Goal: Task Accomplishment & Management: Complete application form

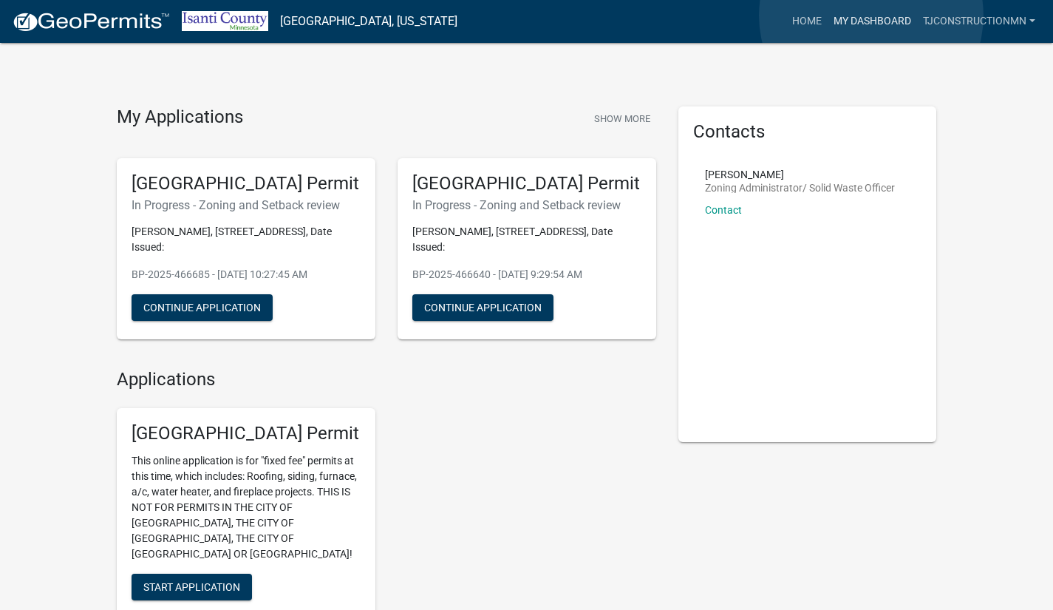
click at [871, 16] on link "My Dashboard" at bounding box center [871, 21] width 89 height 28
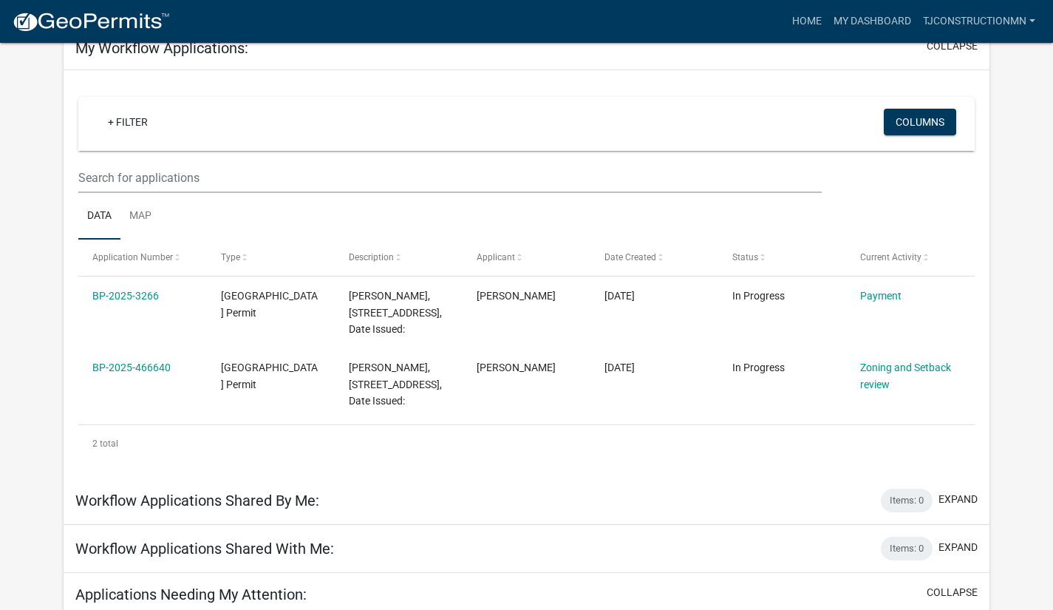
scroll to position [35, 0]
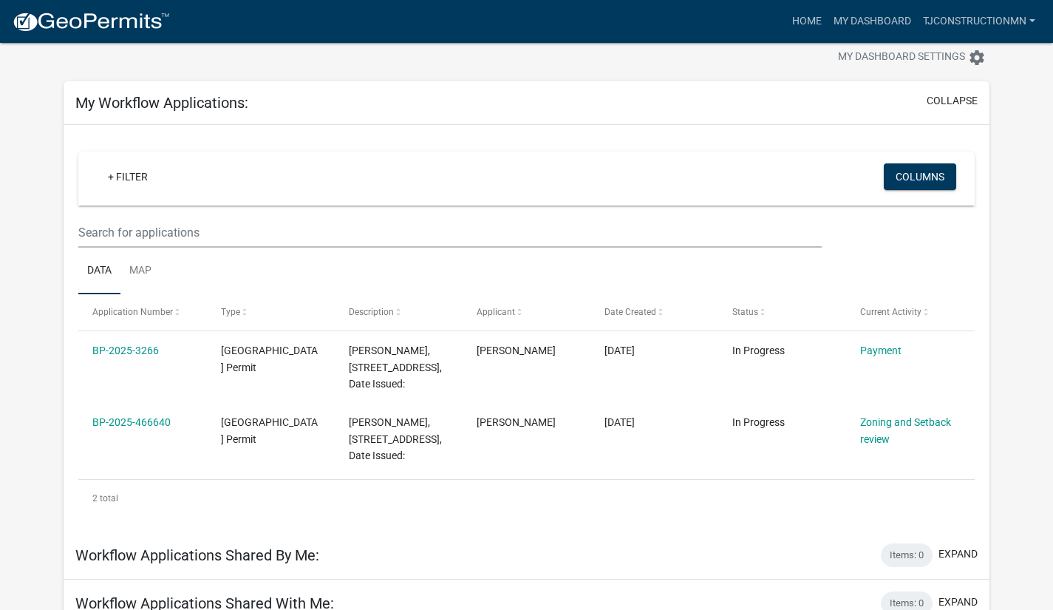
click at [875, 423] on link "Zoning and Setback review" at bounding box center [905, 430] width 91 height 29
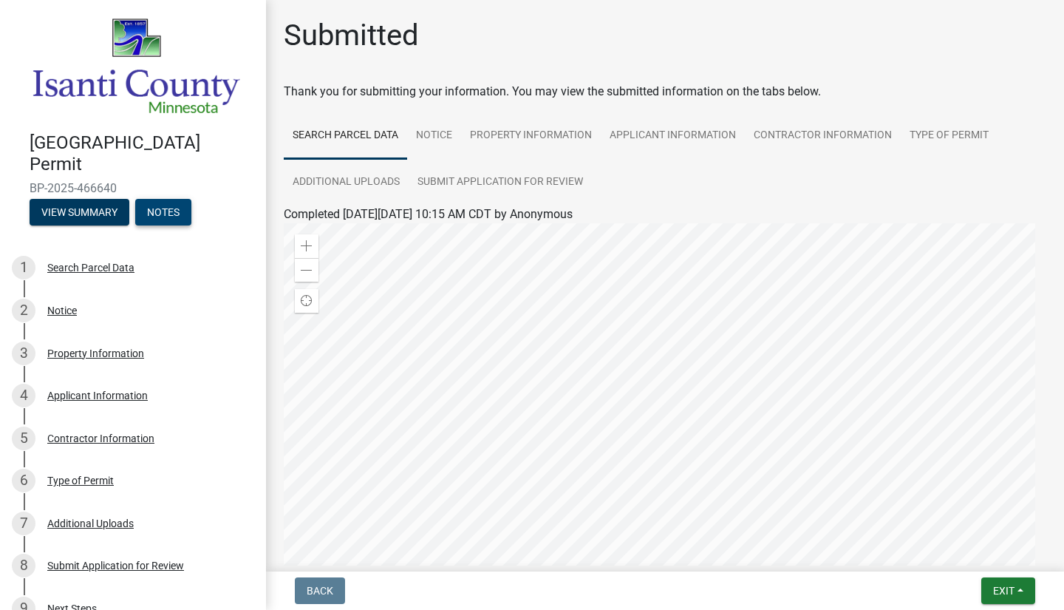
click at [172, 206] on button "Notes" at bounding box center [163, 212] width 56 height 27
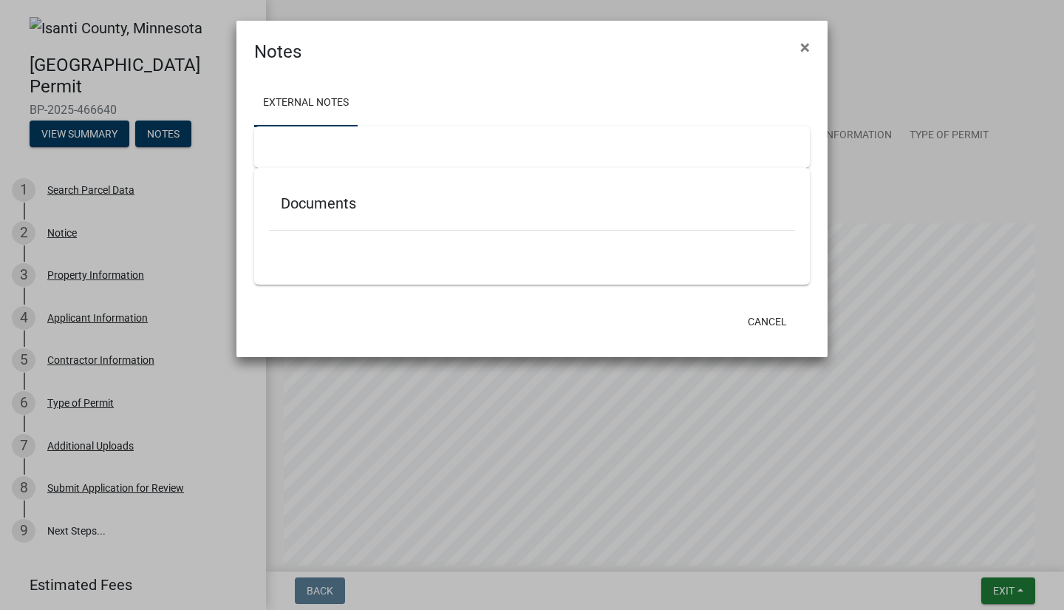
click at [806, 47] on span "×" at bounding box center [805, 47] width 10 height 21
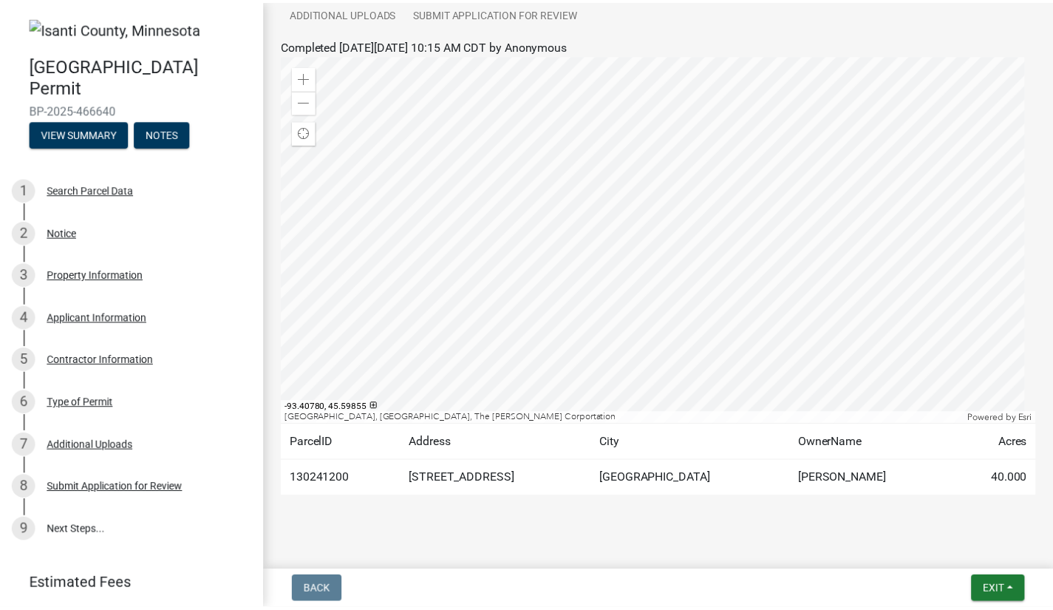
scroll to position [187, 0]
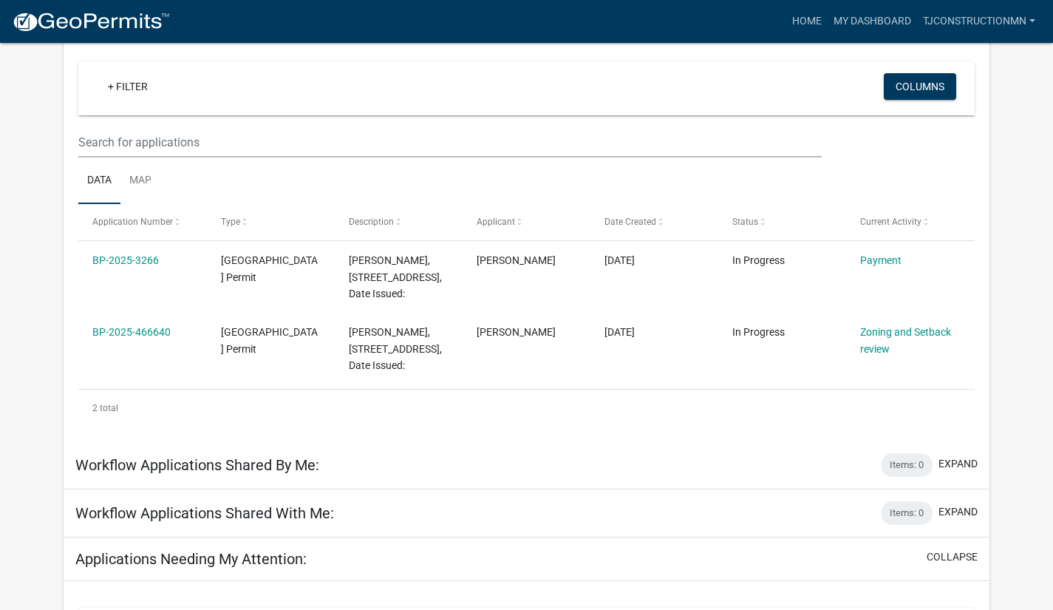
scroll to position [222, 0]
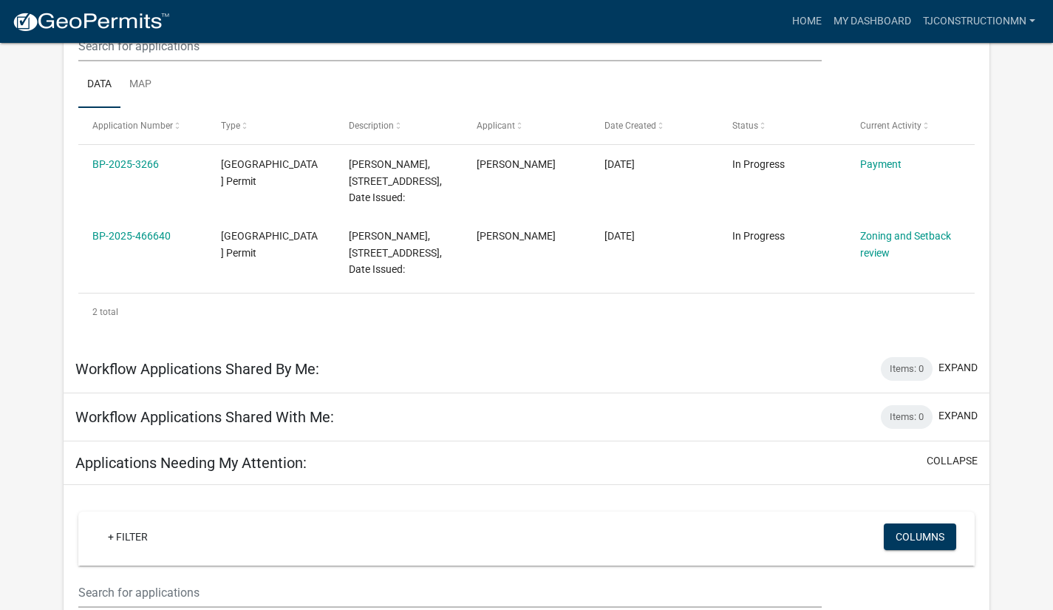
click at [868, 166] on link "Payment" at bounding box center [880, 164] width 41 height 12
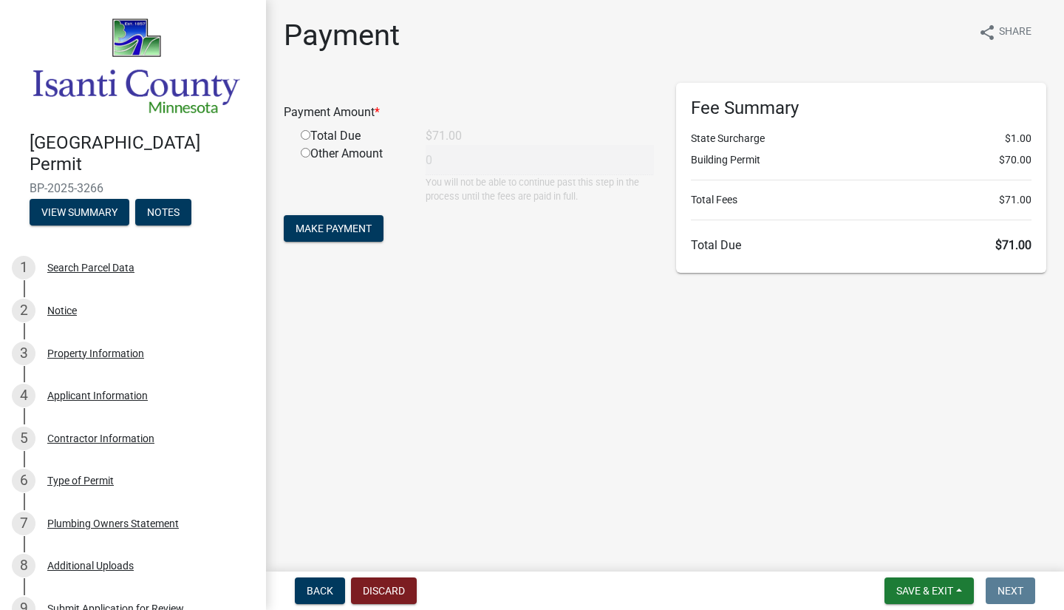
click at [304, 133] on input "radio" at bounding box center [306, 135] width 10 height 10
radio input "true"
type input "71"
click at [341, 225] on span "Make Payment" at bounding box center [334, 228] width 76 height 12
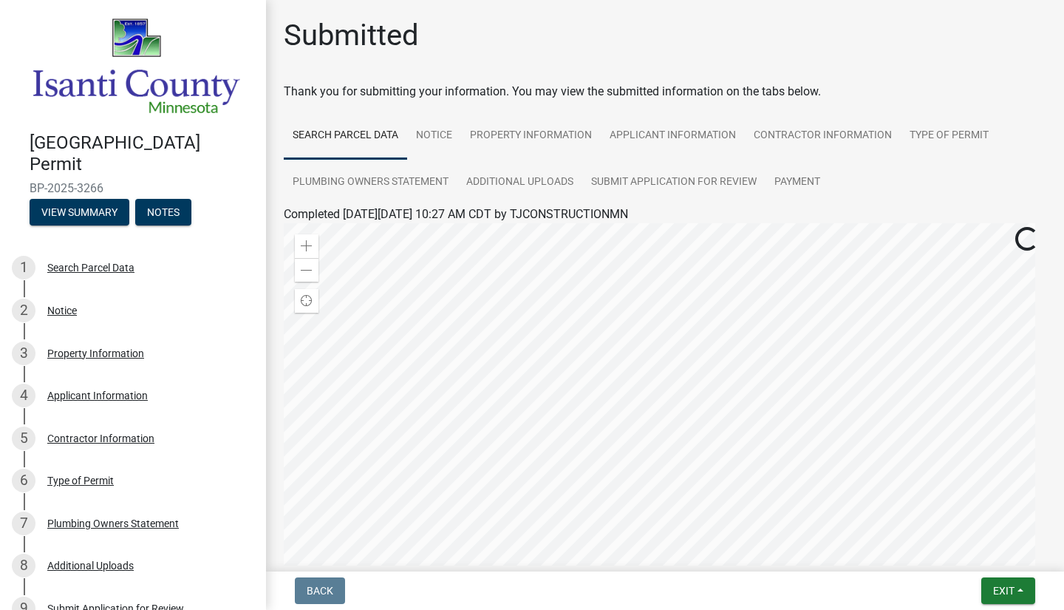
click at [81, 86] on img at bounding box center [136, 66] width 213 height 101
click at [334, 47] on h1 "Submitted" at bounding box center [351, 35] width 135 height 35
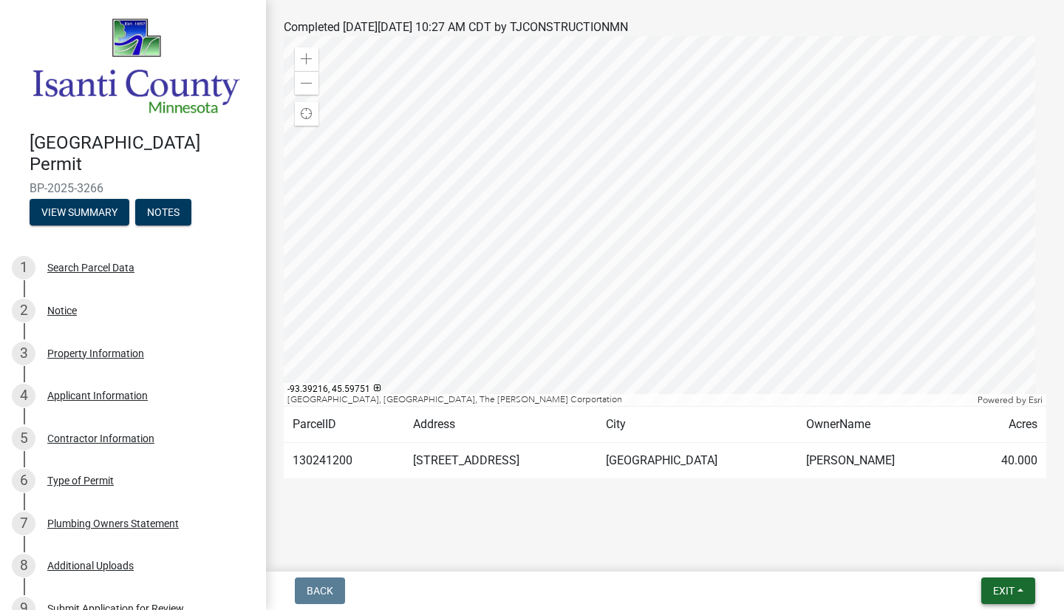
click at [996, 601] on button "Exit" at bounding box center [1008, 590] width 54 height 27
click at [1008, 557] on button "Save & Exit" at bounding box center [977, 551] width 118 height 35
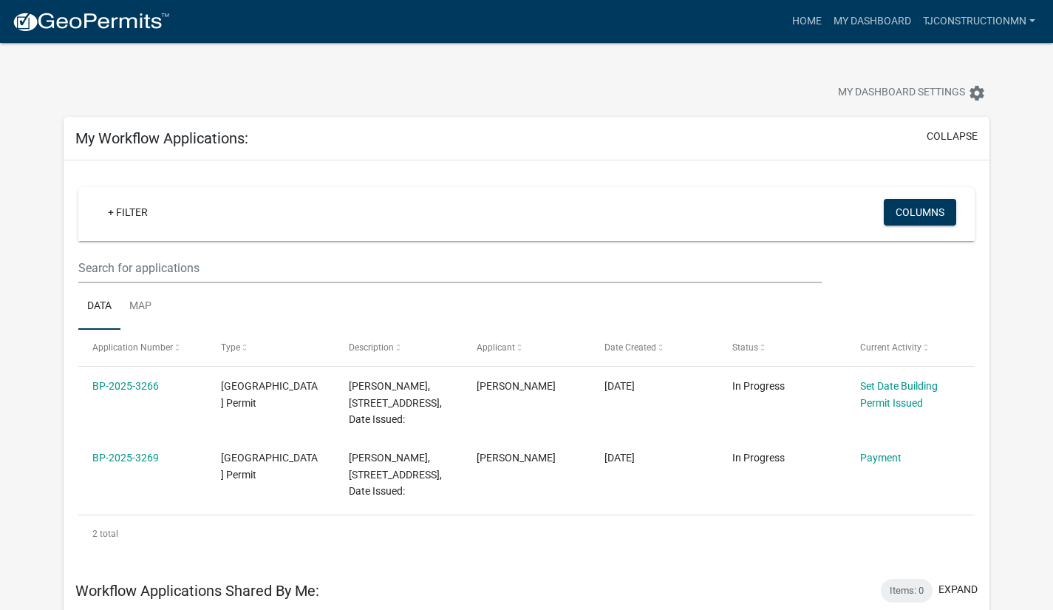
click at [877, 458] on link "Payment" at bounding box center [880, 457] width 41 height 12
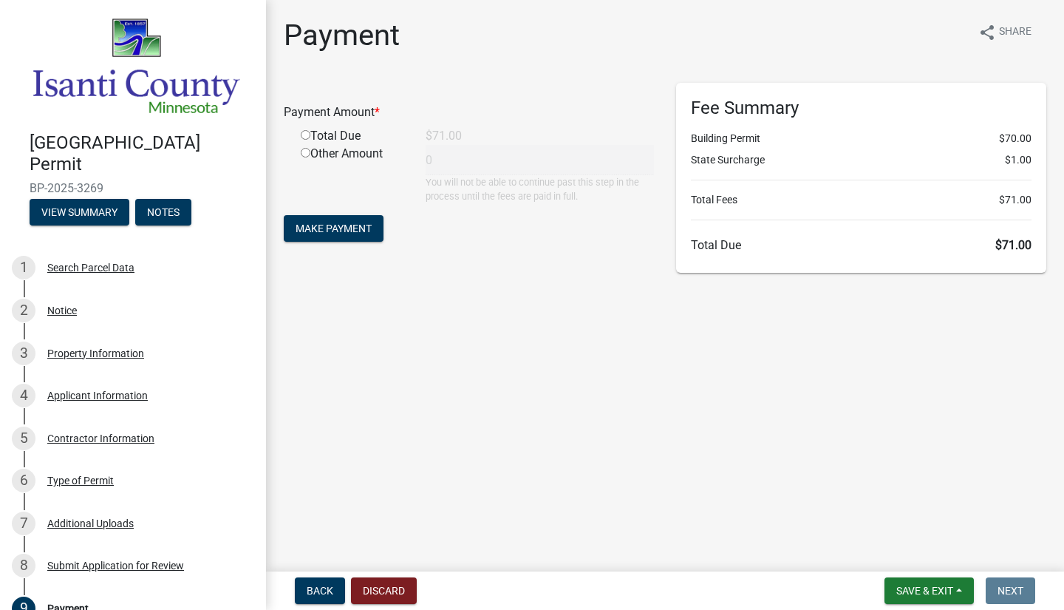
click at [305, 134] on input "radio" at bounding box center [306, 135] width 10 height 10
radio input "true"
type input "71"
click at [315, 231] on span "Make Payment" at bounding box center [334, 228] width 76 height 12
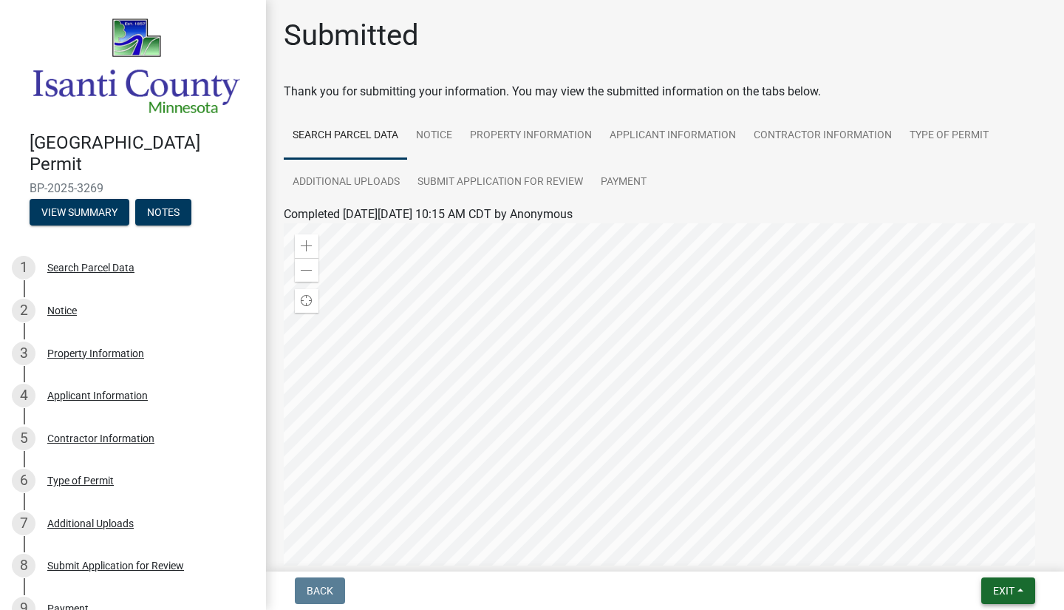
click at [997, 587] on span "Exit" at bounding box center [1003, 590] width 21 height 12
click at [974, 553] on button "Save & Exit" at bounding box center [977, 551] width 118 height 35
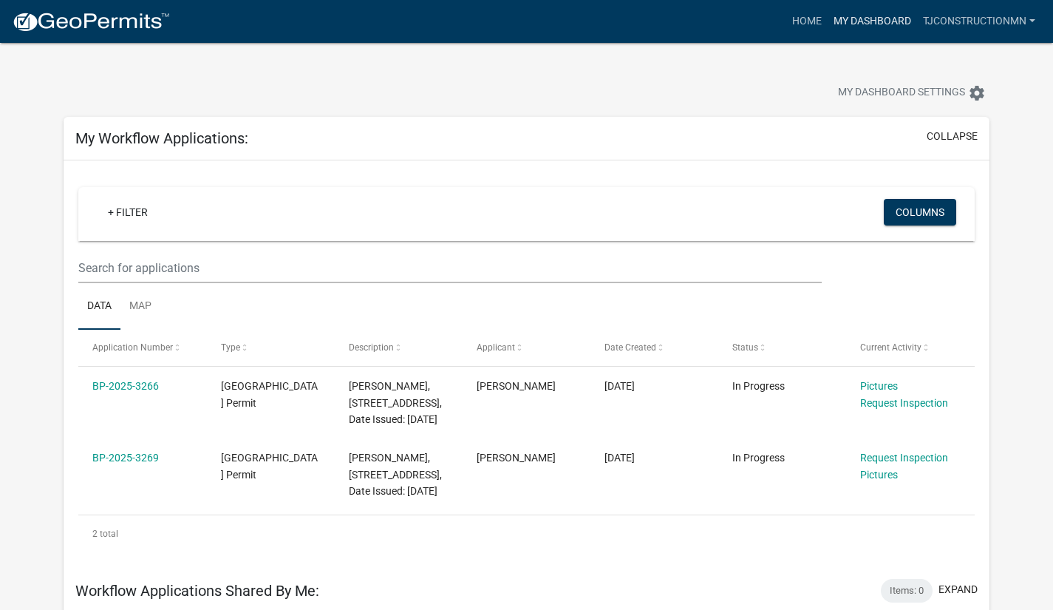
click at [847, 21] on link "My Dashboard" at bounding box center [871, 21] width 89 height 28
